Goal: Information Seeking & Learning: Learn about a topic

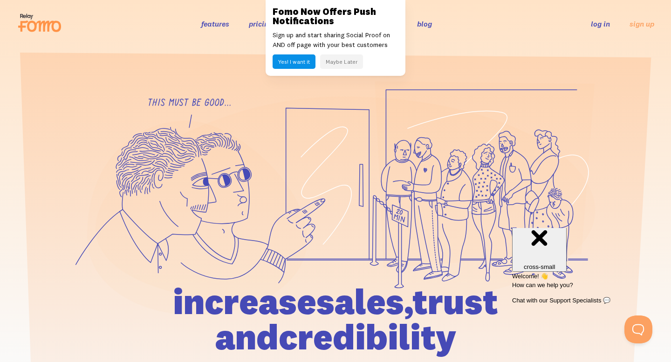
click at [347, 60] on button "Maybe Later" at bounding box center [341, 62] width 43 height 14
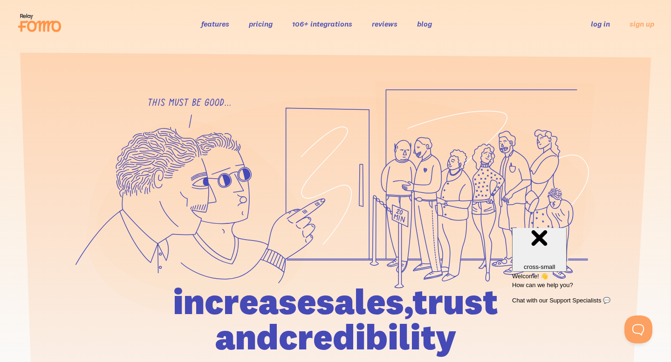
click at [258, 27] on link "pricing" at bounding box center [261, 23] width 24 height 9
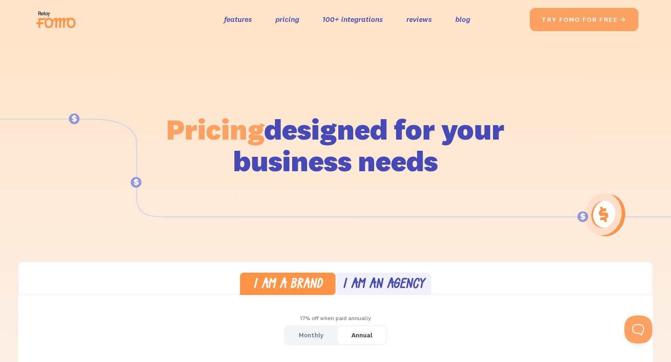
click at [60, 20] on img at bounding box center [59, 20] width 52 height 30
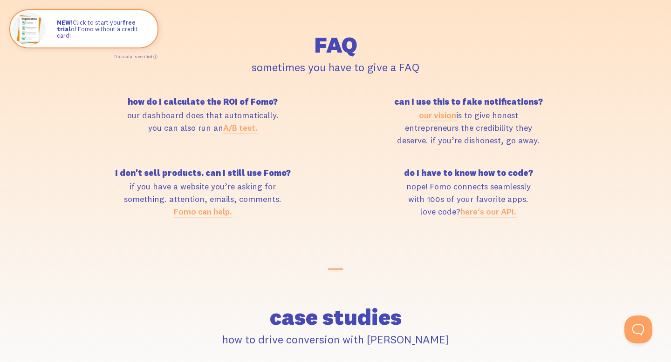
scroll to position [4019, 0]
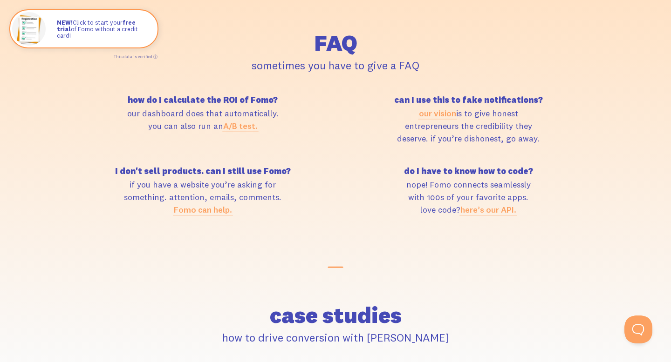
click at [168, 226] on div "how do I calculate the ROI of Fomo? our dashboard does that automatically. you …" at bounding box center [335, 167] width 531 height 143
